Goal: Entertainment & Leisure: Consume media (video, audio)

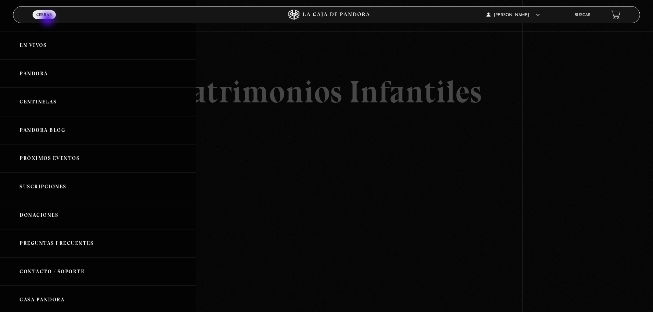
scroll to position [103, 0]
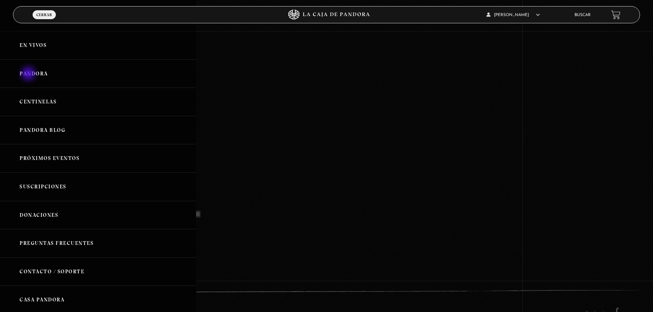
click at [29, 75] on link "Pandora" at bounding box center [98, 74] width 196 height 28
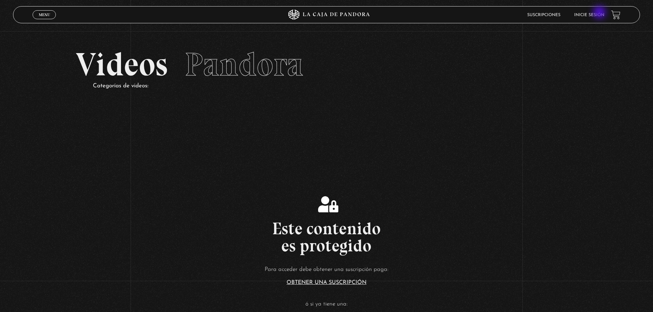
click at [600, 13] on link "Inicie sesión" at bounding box center [589, 15] width 30 height 4
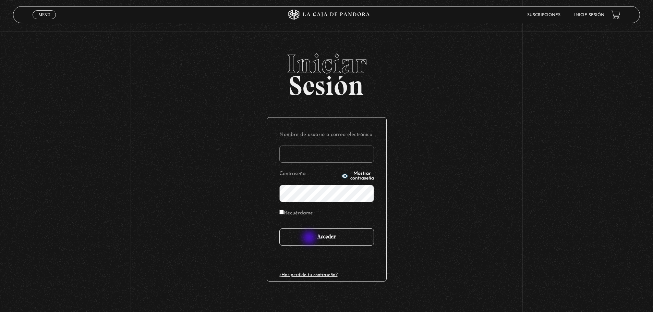
type input "javr6591@gmail.com"
click at [310, 239] on input "Acceder" at bounding box center [326, 237] width 95 height 17
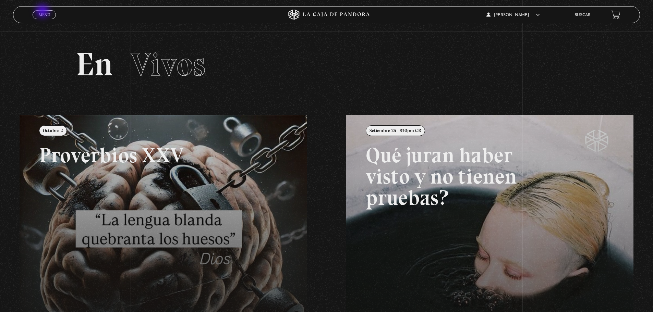
click at [43, 12] on link "Menu Cerrar" at bounding box center [44, 14] width 23 height 9
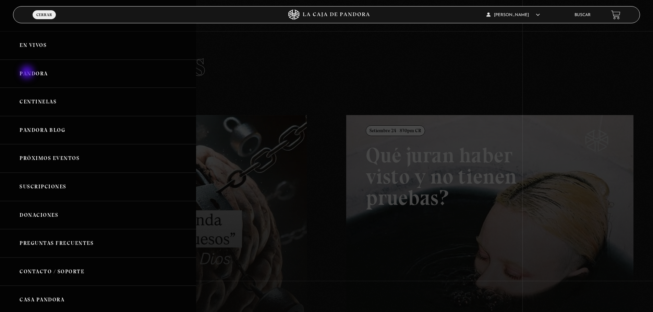
click at [28, 73] on link "Pandora" at bounding box center [98, 74] width 196 height 28
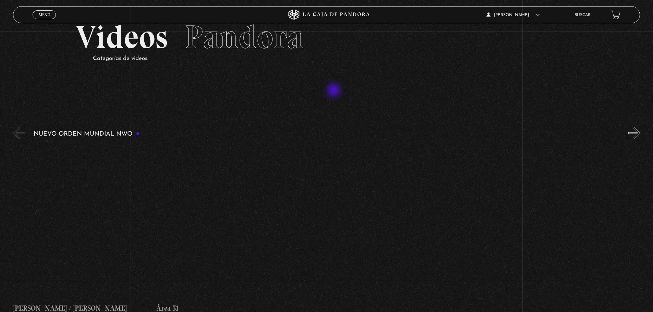
scroll to position [69, 0]
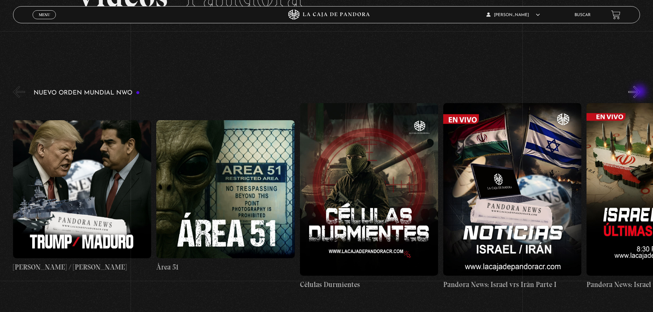
click at [640, 92] on button "»" at bounding box center [634, 92] width 12 height 12
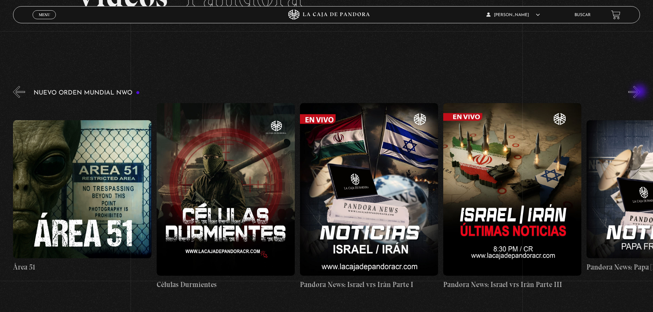
click at [640, 92] on button "»" at bounding box center [634, 92] width 12 height 12
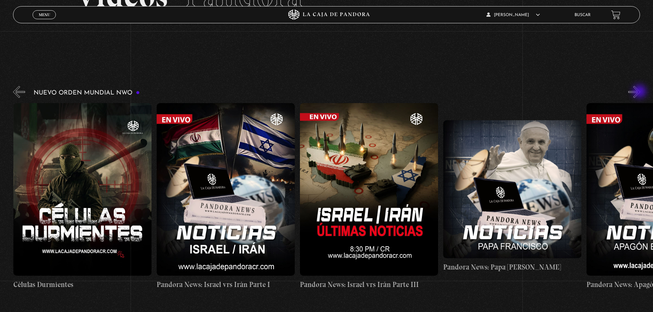
click at [640, 92] on button "»" at bounding box center [634, 92] width 12 height 12
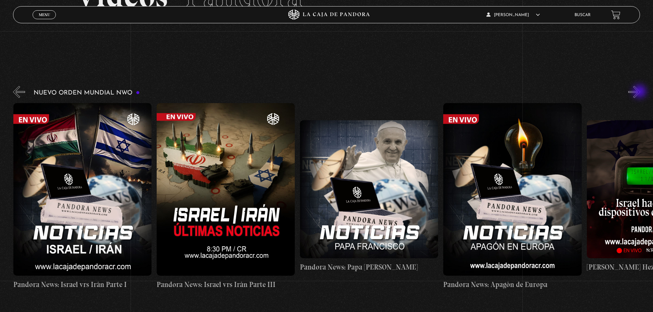
click at [640, 92] on button "»" at bounding box center [634, 92] width 12 height 12
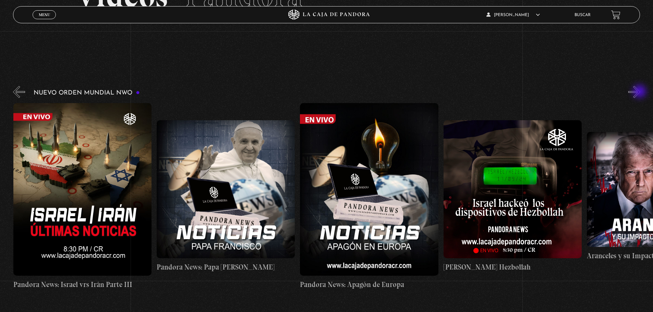
scroll to position [0, 573]
click at [640, 92] on button "»" at bounding box center [634, 92] width 12 height 12
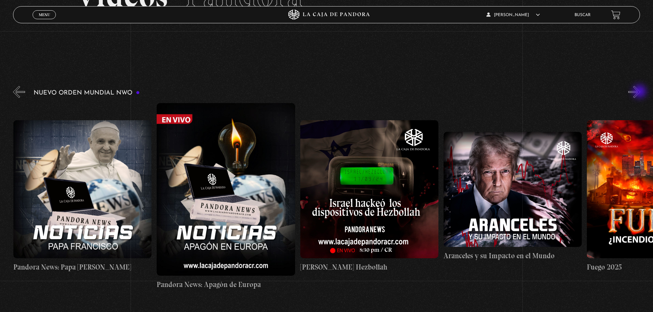
scroll to position [0, 717]
click at [640, 92] on button "»" at bounding box center [634, 92] width 12 height 12
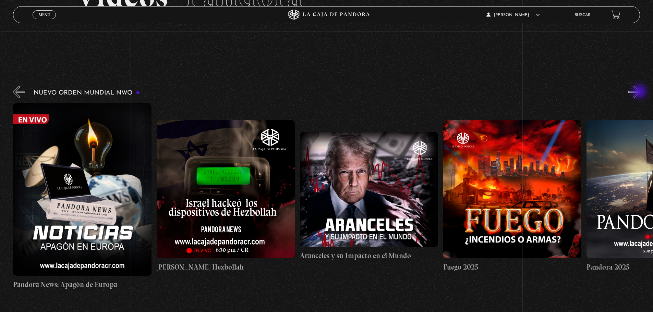
click at [640, 92] on button "»" at bounding box center [634, 92] width 12 height 12
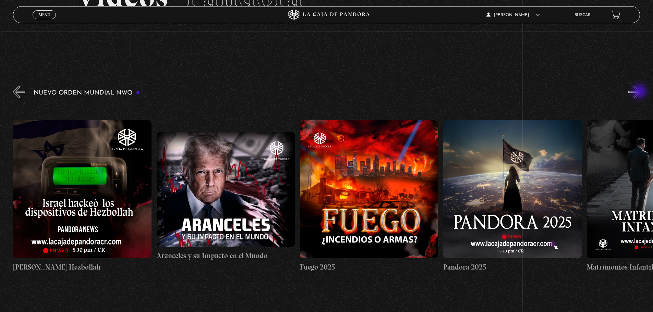
scroll to position [0, 1004]
click at [364, 202] on figure at bounding box center [369, 189] width 138 height 138
click at [373, 180] on figure at bounding box center [369, 189] width 138 height 138
click at [358, 167] on figure at bounding box center [369, 189] width 138 height 138
